Goal: Information Seeking & Learning: Understand process/instructions

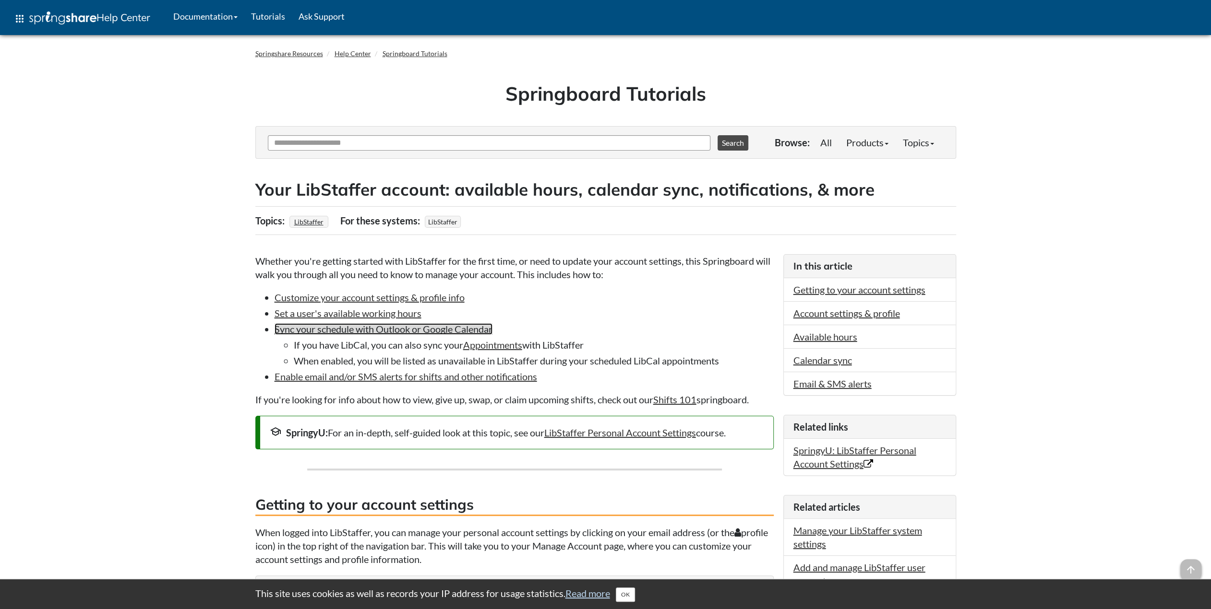
click at [446, 329] on link "Sync your schedule with Outlook or Google Calendar" at bounding box center [383, 329] width 218 height 12
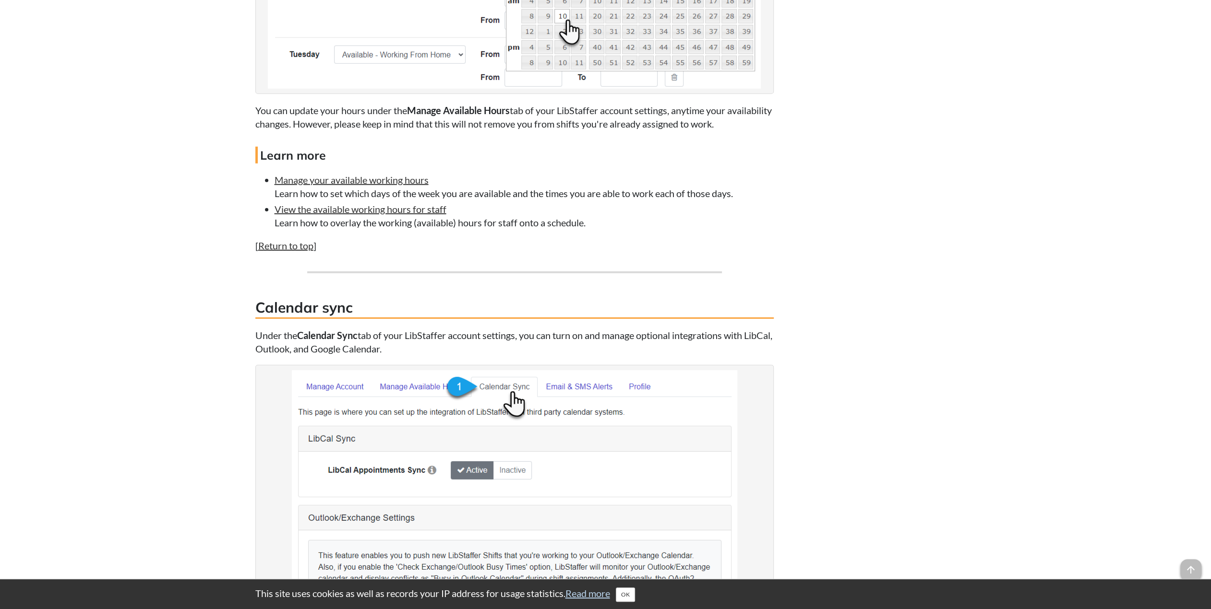
scroll to position [2746, 0]
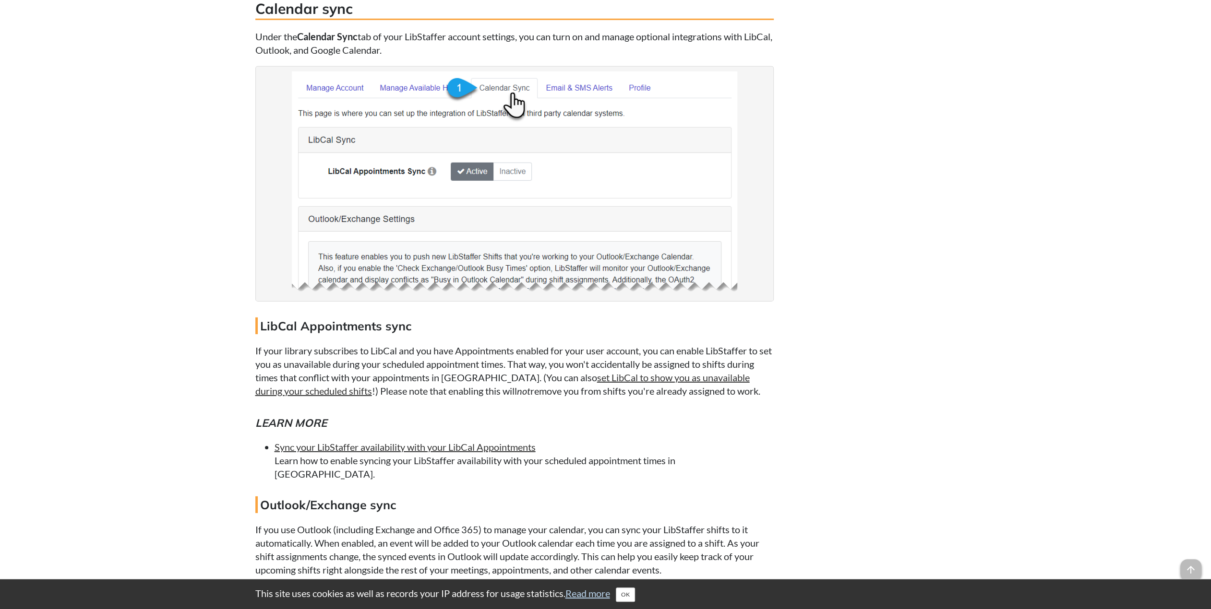
click at [370, 448] on link "Sync your LibStaffer availability with your LibCal Appointments" at bounding box center [404, 447] width 261 height 12
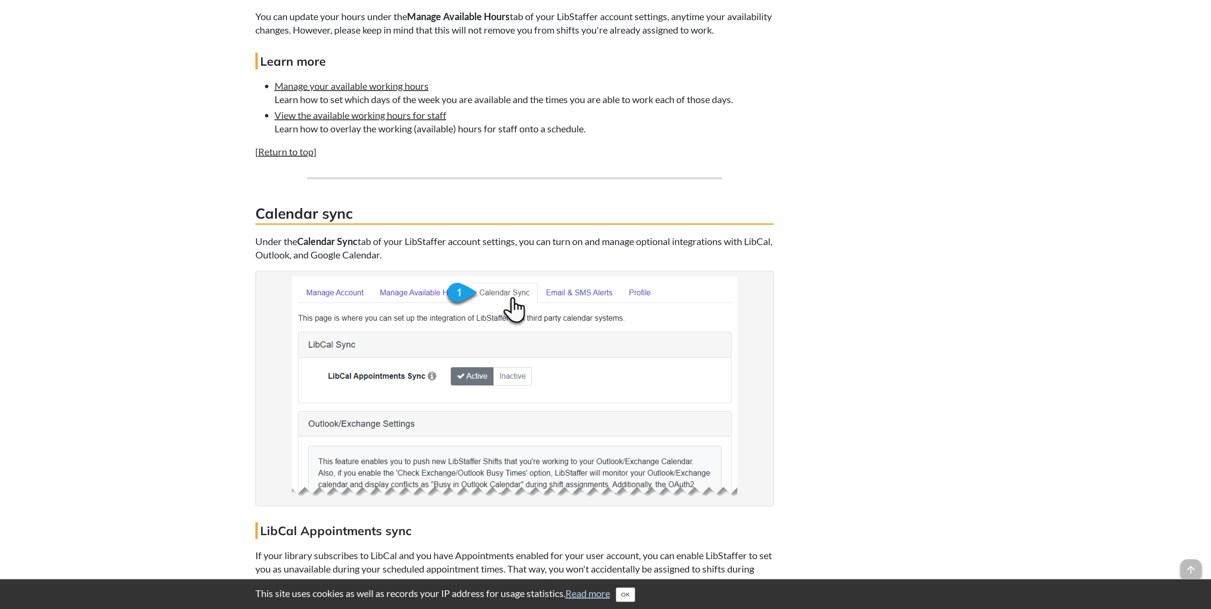
scroll to position [2877, 0]
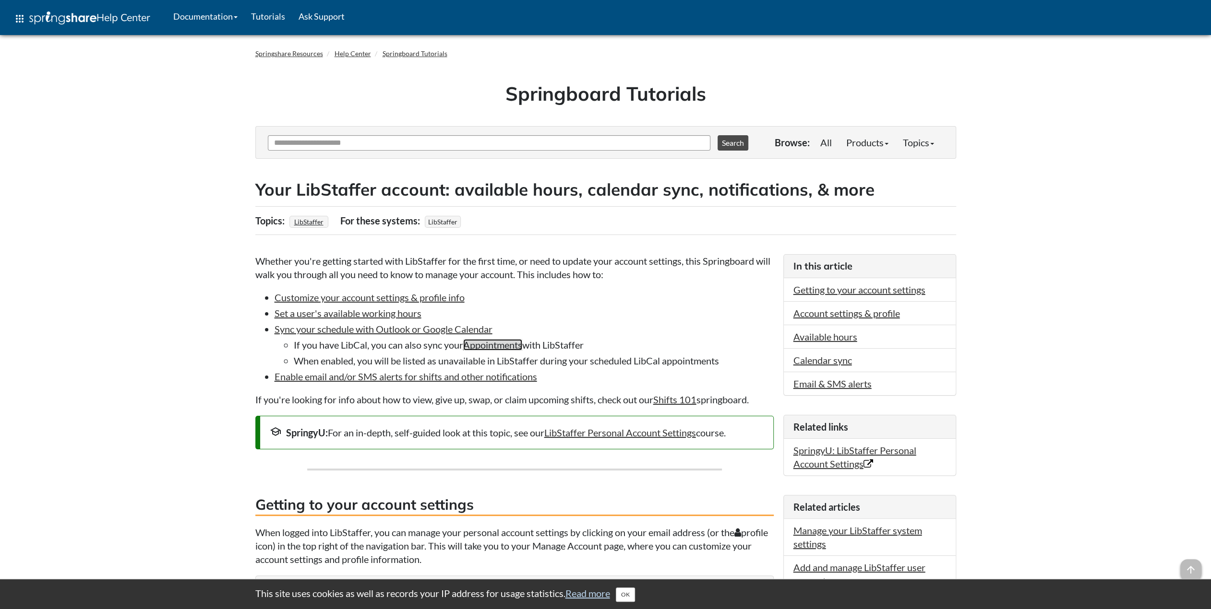
click at [491, 345] on link "Appointments" at bounding box center [492, 345] width 59 height 12
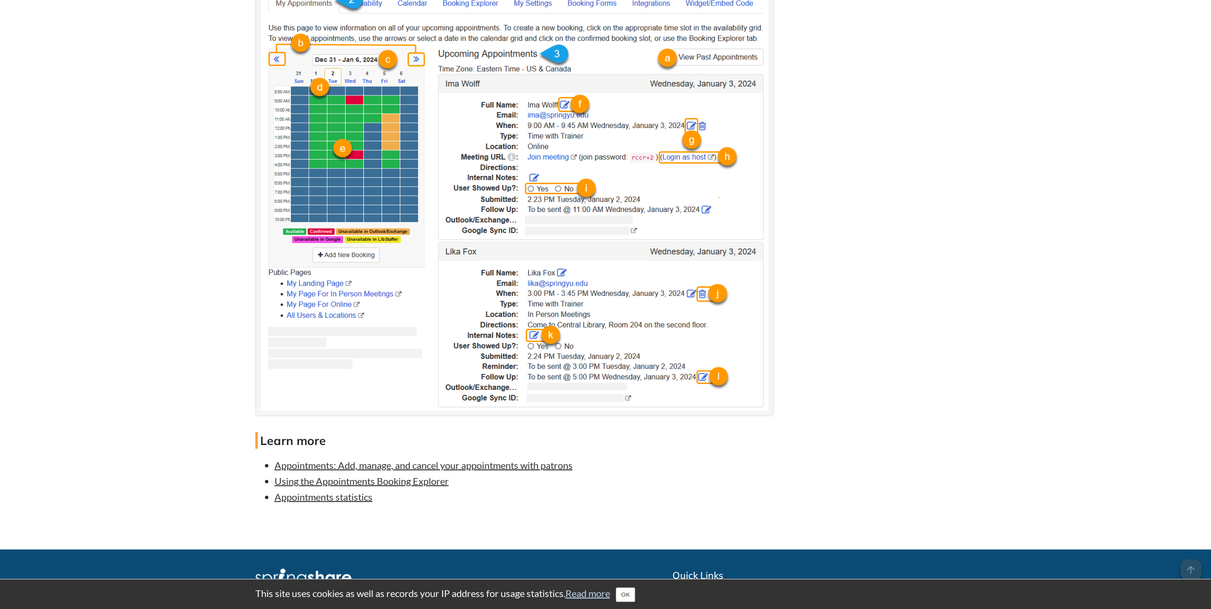
scroll to position [2659, 0]
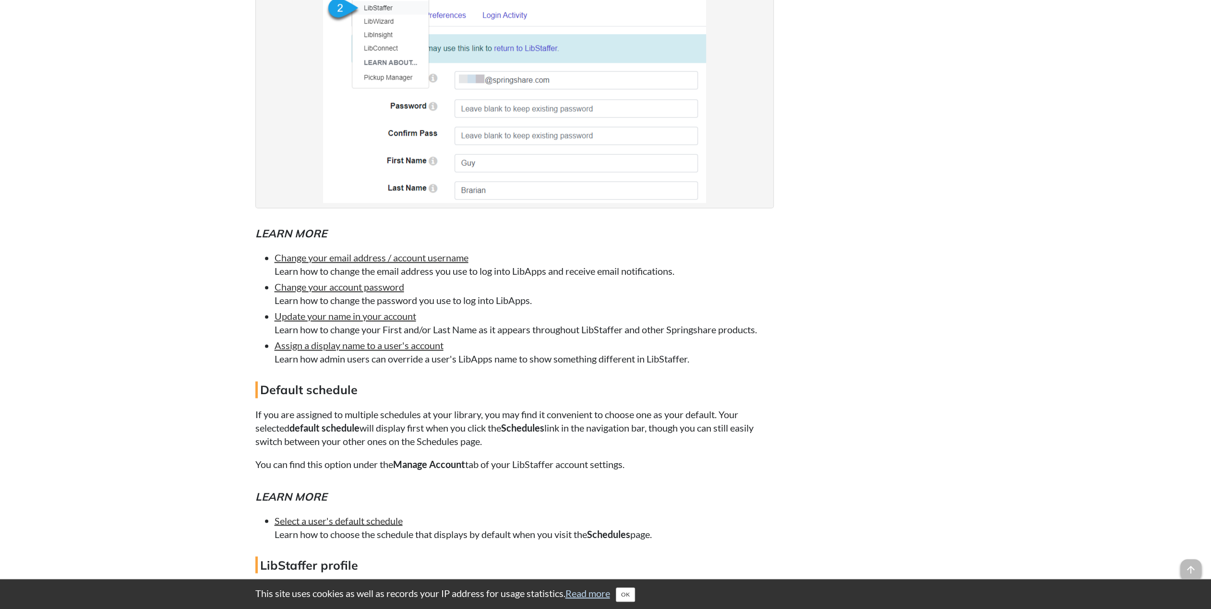
scroll to position [1343, 0]
